Goal: Task Accomplishment & Management: Manage account settings

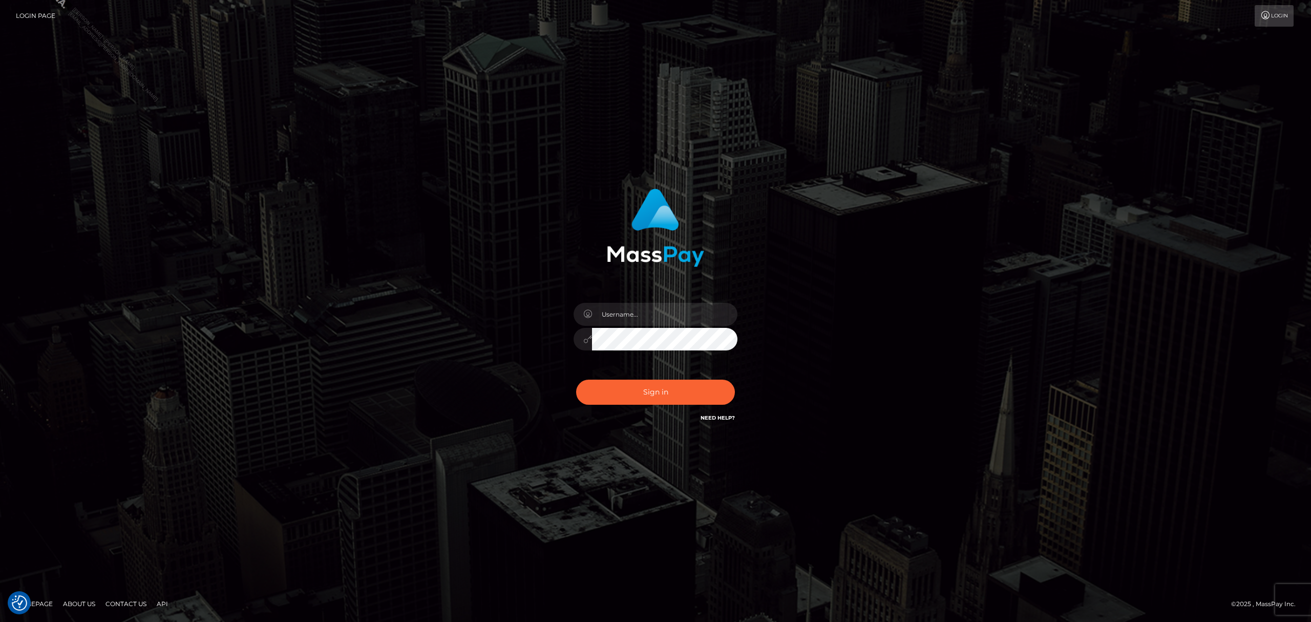
click at [669, 310] on input "text" at bounding box center [664, 314] width 145 height 23
click at [641, 315] on input "text" at bounding box center [664, 314] width 145 height 23
type input "Grant.megabonanza"
click at [686, 393] on button "Sign in" at bounding box center [655, 392] width 159 height 25
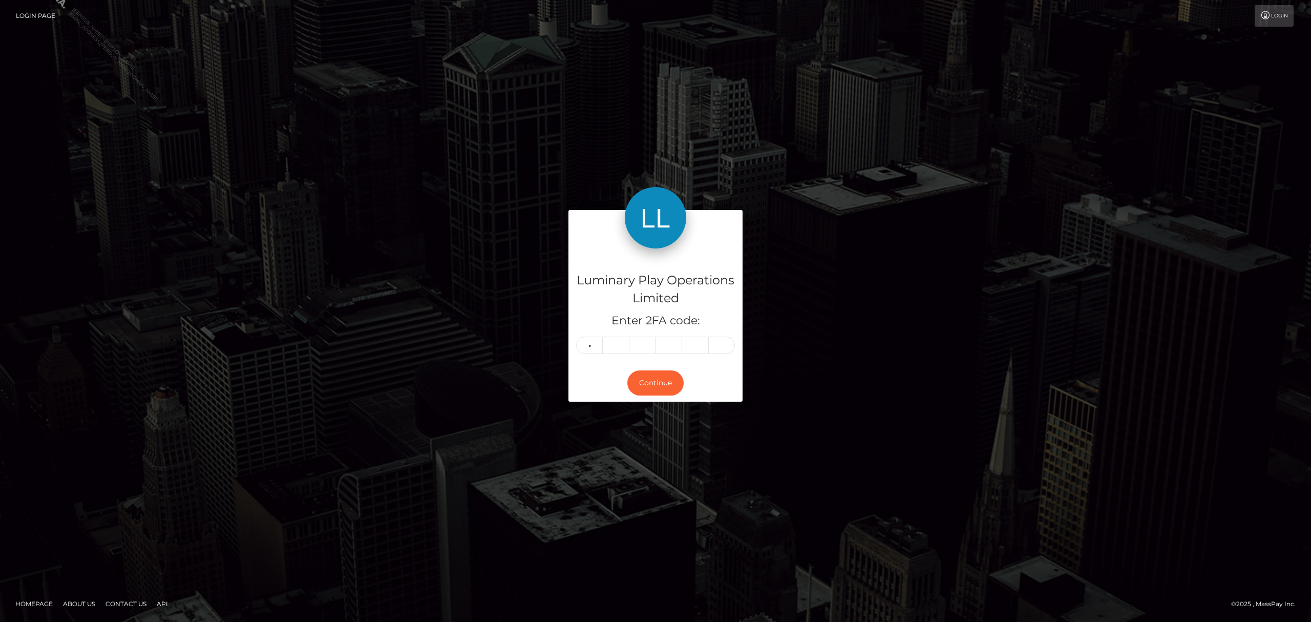
type input "7"
type input "0"
type input "4"
type input "2"
type input "8"
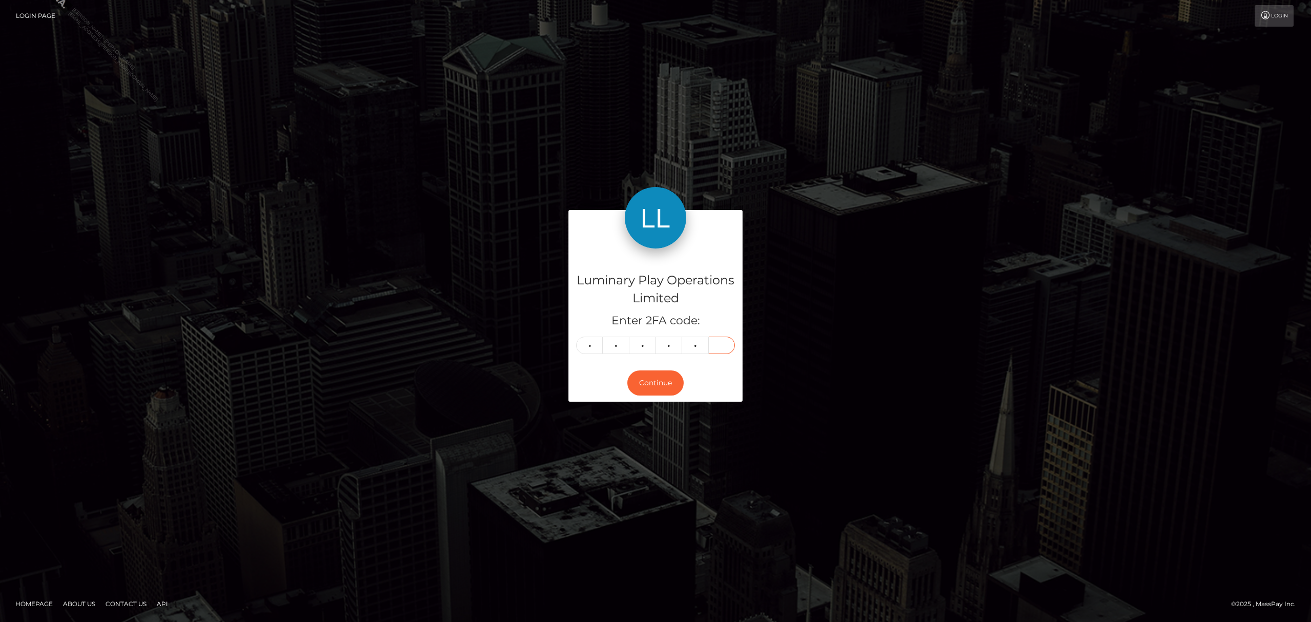
type input "3"
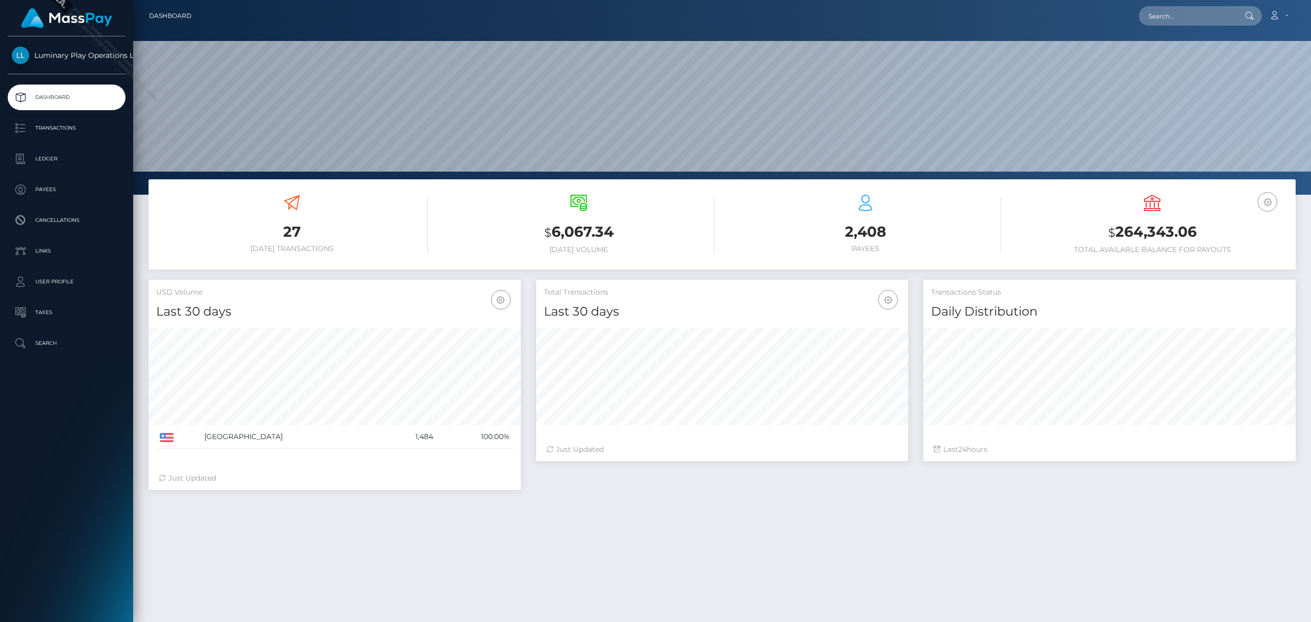
scroll to position [181, 372]
drag, startPoint x: 1195, startPoint y: 228, endPoint x: 1114, endPoint y: 226, distance: 81.0
click at [1114, 226] on h3 "$ 264,343.06" at bounding box center [1153, 232] width 272 height 21
copy h3 "264,343.06"
